Goal: Task Accomplishment & Management: Manage account settings

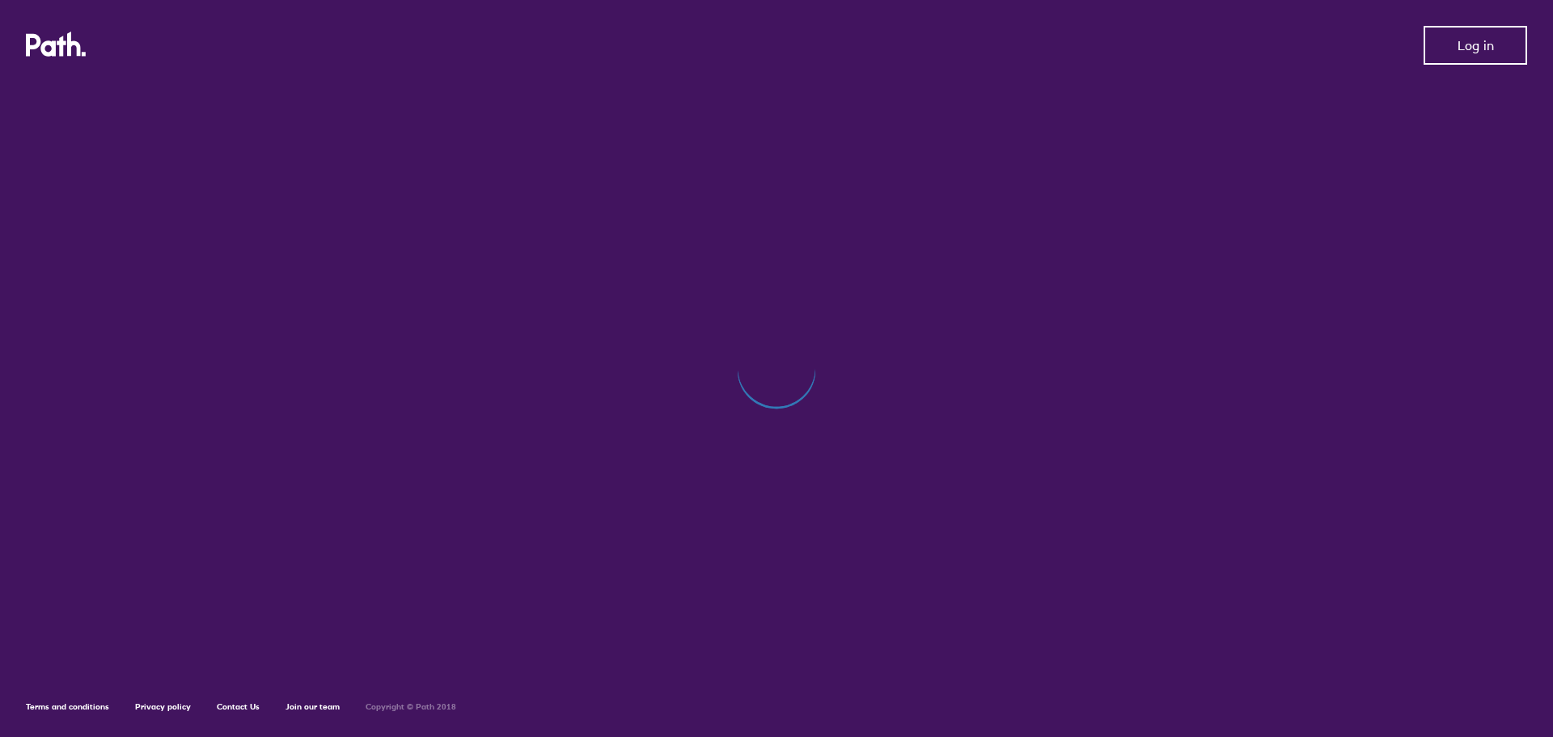
click at [1462, 34] on button "Log in" at bounding box center [1475, 45] width 104 height 39
click at [1476, 42] on span "Log out" at bounding box center [1475, 45] width 44 height 15
